Goal: Task Accomplishment & Management: Use online tool/utility

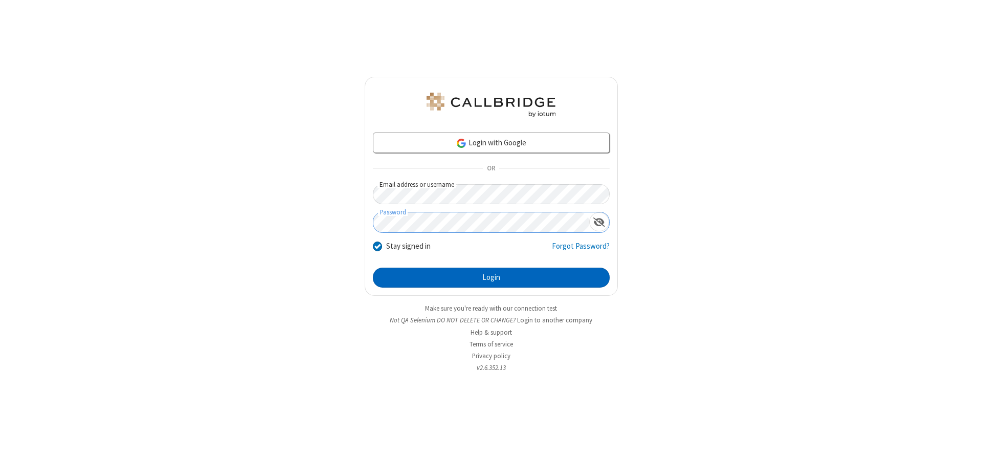
click at [491, 277] on button "Login" at bounding box center [491, 278] width 237 height 20
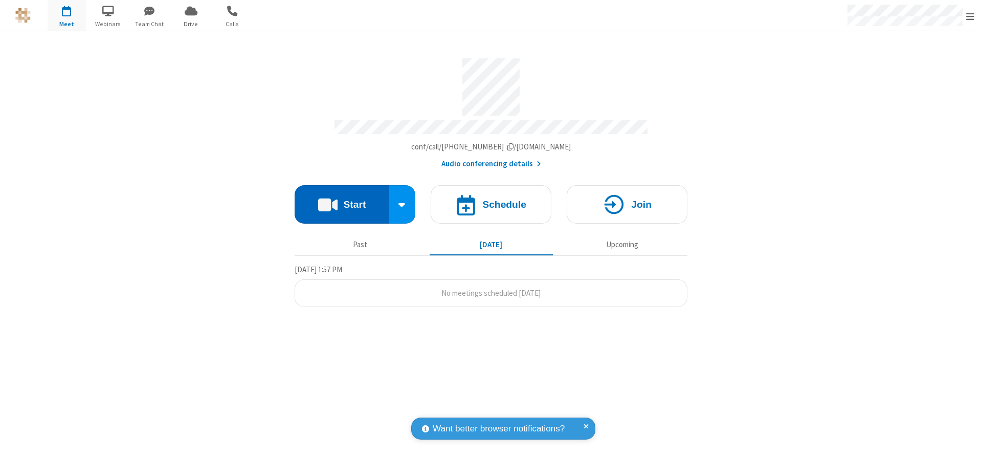
click at [342, 201] on button "Start" at bounding box center [342, 204] width 95 height 38
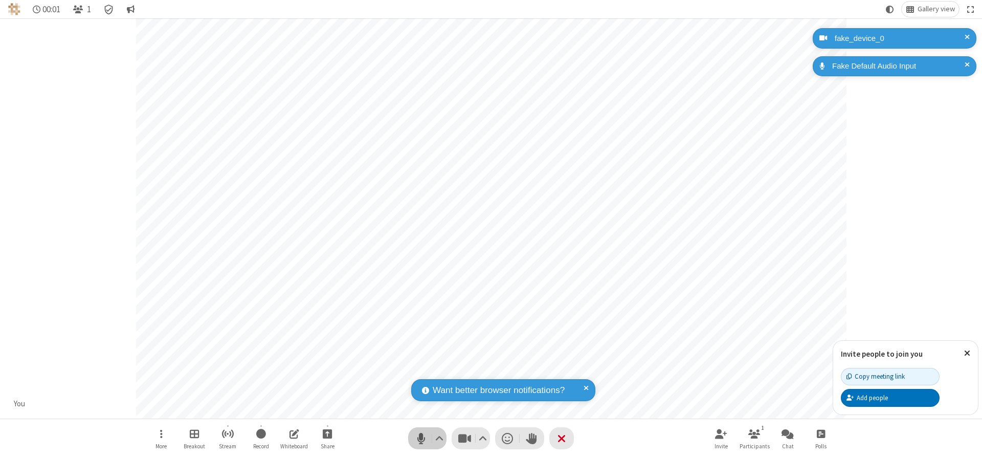
click at [421, 438] on span "Mute (Alt+A)" at bounding box center [420, 438] width 15 height 15
click at [421, 438] on span "Unmute (Alt+A)" at bounding box center [420, 438] width 15 height 15
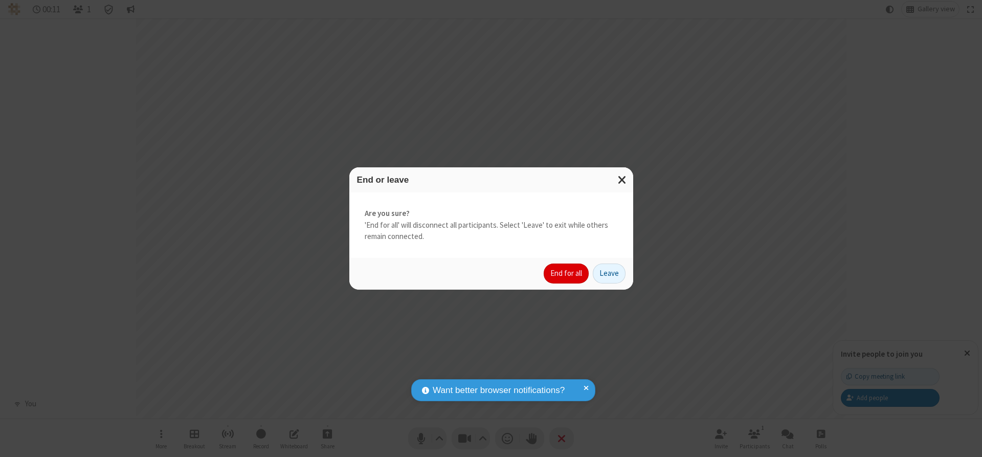
click at [567, 273] on button "End for all" at bounding box center [566, 273] width 45 height 20
